Goal: Task Accomplishment & Management: Use online tool/utility

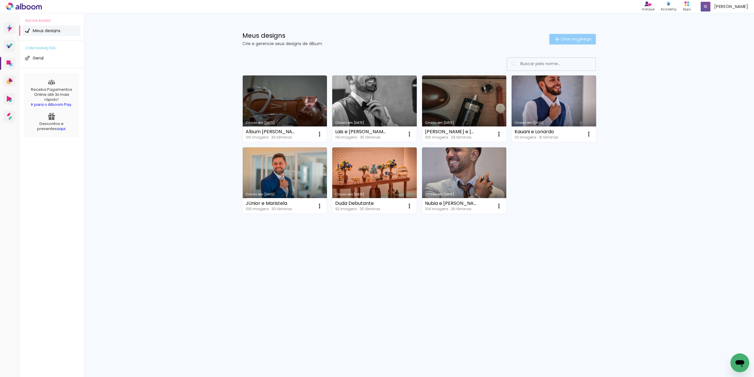
click at [577, 41] on span "Criar um design" at bounding box center [576, 39] width 31 height 4
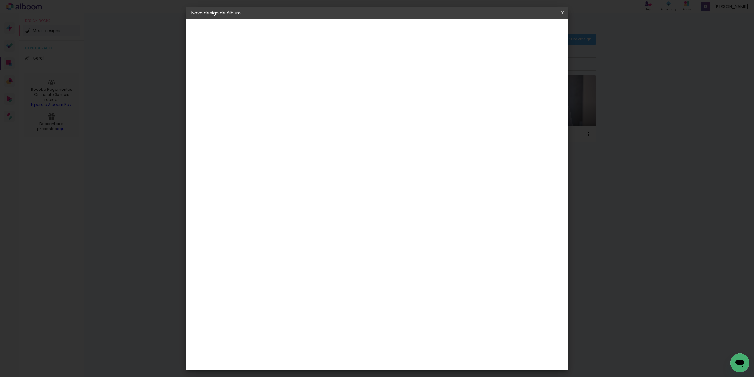
click at [288, 84] on div at bounding box center [288, 84] width 0 height 1
click at [288, 80] on input "anil e [PERSON_NAME]" at bounding box center [288, 78] width 0 height 9
type input "[PERSON_NAME] e [PERSON_NAME]"
type paper-input "[PERSON_NAME] e [PERSON_NAME]"
click at [0, 0] on slot "Avançar" at bounding box center [0, 0] width 0 height 0
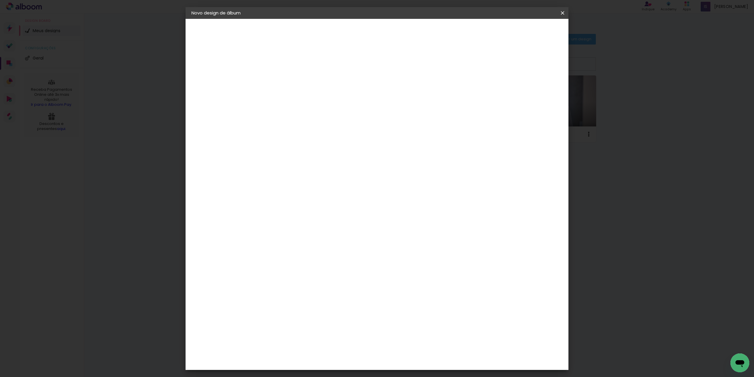
click at [398, 85] on paper-item "Tamanho Livre" at bounding box center [370, 89] width 57 height 13
click at [0, 0] on slot "Avançar" at bounding box center [0, 0] width 0 height 0
click at [496, 68] on div at bounding box center [493, 67] width 5 height 5
type paper-checkbox "on"
click at [525, 33] on span "Iniciar design" at bounding box center [512, 31] width 27 height 4
